Goal: Task Accomplishment & Management: Use online tool/utility

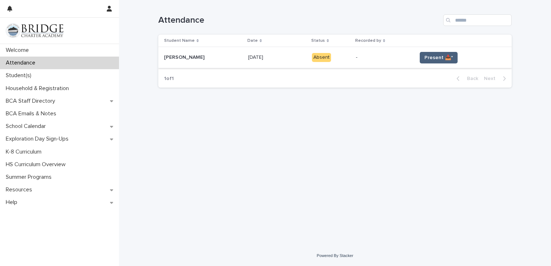
click at [427, 59] on span "Present 📥*" at bounding box center [438, 57] width 28 height 7
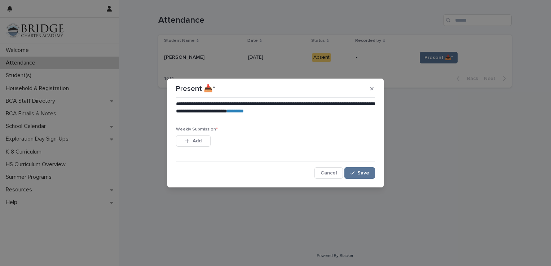
click at [244, 112] on link "********" at bounding box center [235, 110] width 17 height 5
click at [203, 139] on button "Add" at bounding box center [193, 141] width 35 height 12
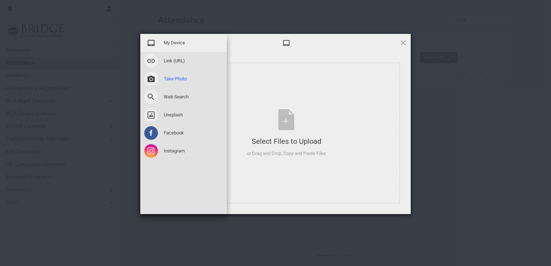
click at [147, 80] on span at bounding box center [151, 79] width 14 height 14
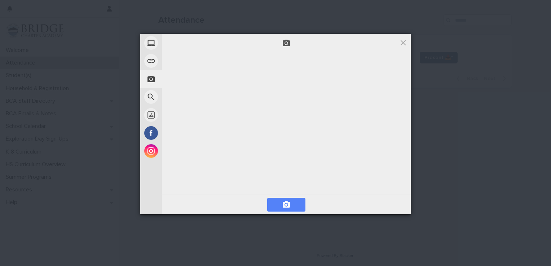
click at [281, 210] on span at bounding box center [286, 205] width 38 height 14
click at [285, 207] on span at bounding box center [286, 204] width 9 height 9
click at [287, 46] on span at bounding box center [286, 43] width 8 height 8
click at [297, 151] on video at bounding box center [286, 124] width 108 height 54
click at [288, 204] on span at bounding box center [286, 204] width 9 height 9
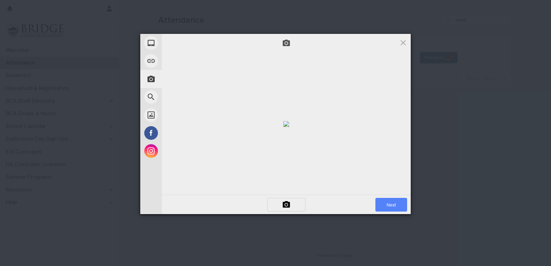
click at [393, 204] on span "Next" at bounding box center [391, 205] width 32 height 14
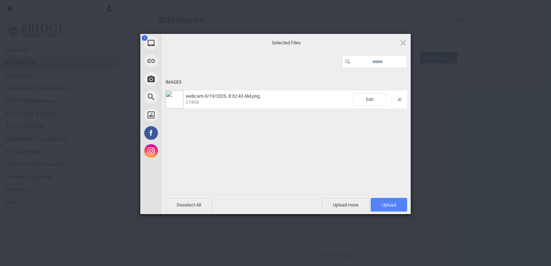
click at [388, 203] on span "Upload 1" at bounding box center [389, 204] width 14 height 5
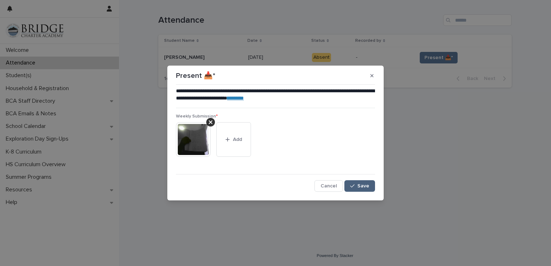
click at [354, 187] on icon "button" at bounding box center [352, 185] width 4 height 5
